Goal: Information Seeking & Learning: Learn about a topic

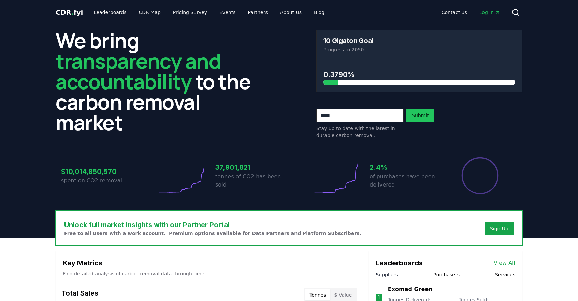
click at [283, 53] on div "We bring transparency and accountability to the carbon removal market 10 Gigato…" at bounding box center [289, 84] width 467 height 109
click at [110, 13] on link "Leaderboards" at bounding box center [110, 12] width 44 height 12
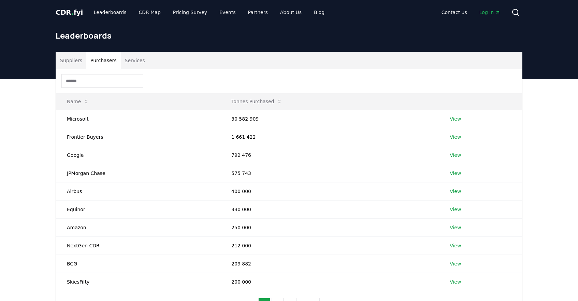
click at [95, 56] on button "Purchasers" at bounding box center [103, 60] width 34 height 16
click at [99, 86] on input at bounding box center [102, 81] width 82 height 14
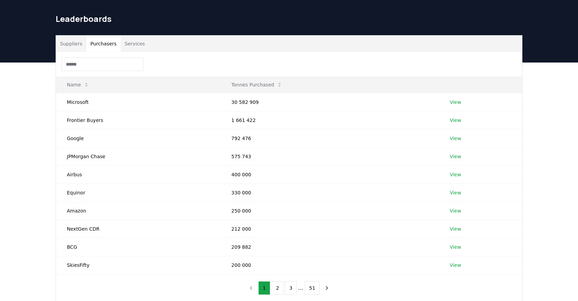
scroll to position [23, 0]
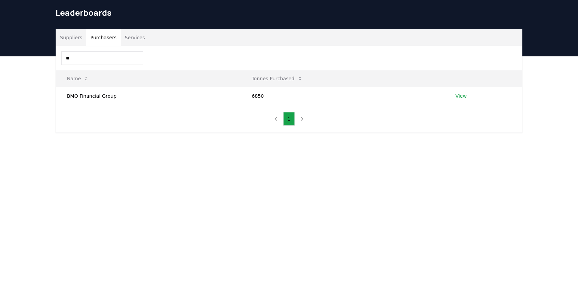
type input "*"
type input "*****"
click at [125, 220] on main "Suppliers Purchasers Services ***** Name Tonnes Purchased Mercedes-Benz AG 2048…" at bounding box center [289, 206] width 578 height 301
click at [453, 94] on td "View" at bounding box center [482, 96] width 80 height 18
click at [456, 94] on link "View" at bounding box center [458, 96] width 11 height 7
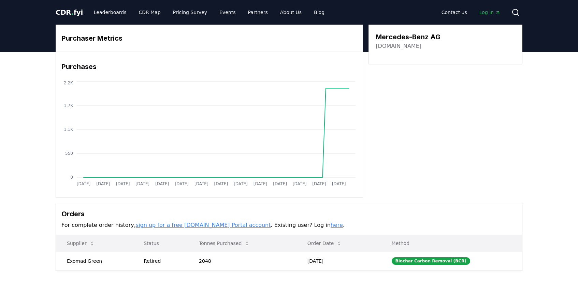
drag, startPoint x: 64, startPoint y: 259, endPoint x: 235, endPoint y: 251, distance: 171.2
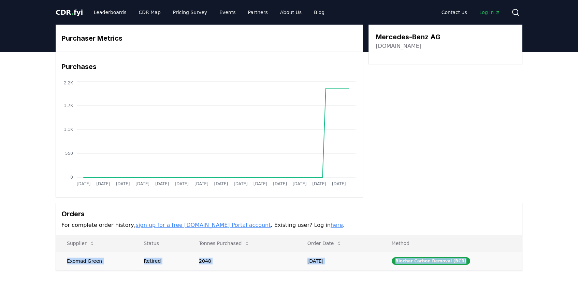
drag, startPoint x: 481, startPoint y: 259, endPoint x: 62, endPoint y: 261, distance: 418.5
click at [62, 261] on tr "Exomad Green Retired 2048 [DATE] Biochar Carbon Removal (BCR)" at bounding box center [289, 260] width 466 height 19
copy tr "Exomad Green Retired 2048 Mar 06, 2025 Biochar Carbon Removal (BCR)"
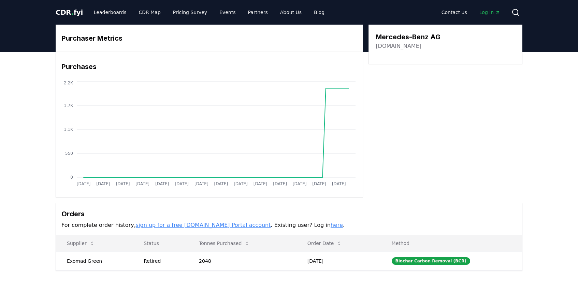
click at [490, 200] on div "Purchaser Metrics Purchases Jan 2019 Jul 2019 Jan 2020 Jul 2020 Jan 2021 Jul 20…" at bounding box center [289, 148] width 478 height 246
click at [492, 10] on span "Log in" at bounding box center [490, 12] width 21 height 7
